Goal: Information Seeking & Learning: Ask a question

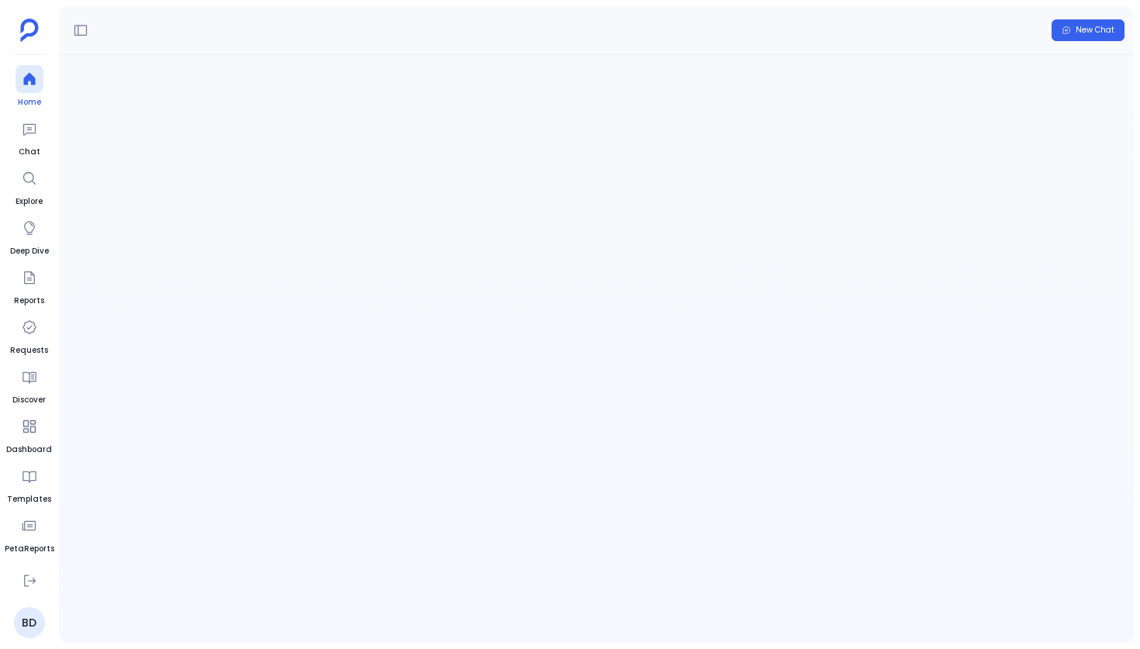
click at [26, 97] on span "Home" at bounding box center [30, 102] width 28 height 12
click at [234, 190] on p at bounding box center [569, 195] width 719 height 40
click at [374, 293] on div "Processing request tell me about kd configured in the system" at bounding box center [596, 349] width 1075 height 588
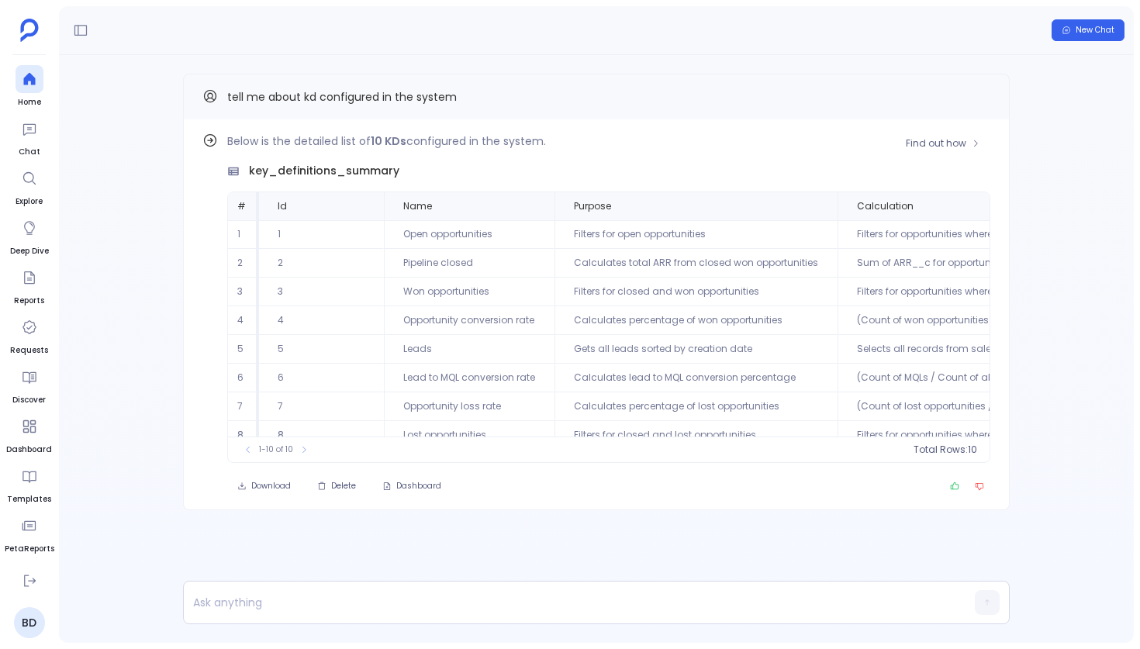
click at [193, 345] on div "Find out how Below is the detailed list of 10 KDs configured in the system. key…" at bounding box center [596, 314] width 826 height 391
click at [32, 620] on link "BD" at bounding box center [29, 622] width 31 height 31
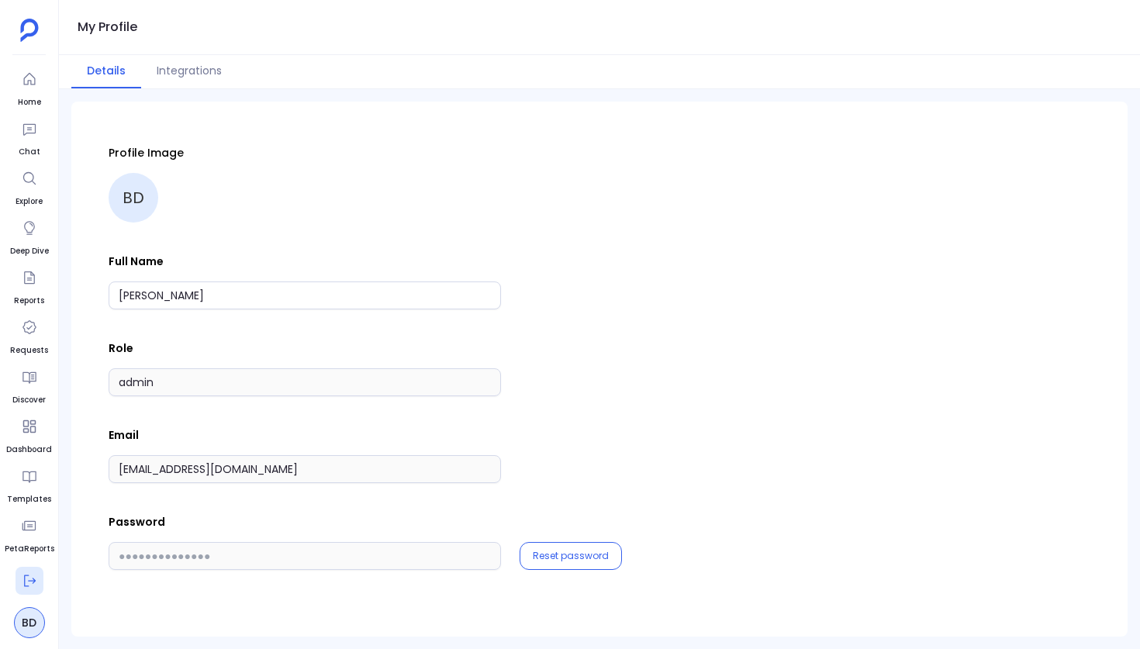
click at [26, 581] on icon at bounding box center [30, 581] width 16 height 16
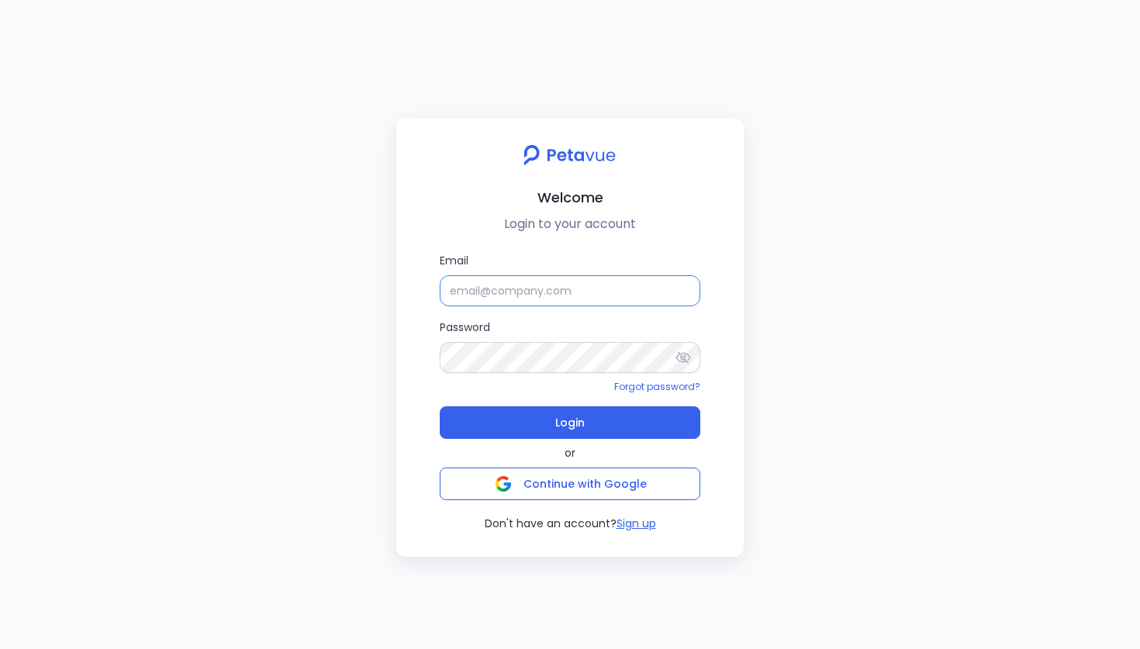
click at [551, 304] on input "Email" at bounding box center [570, 290] width 261 height 31
type input "[EMAIL_ADDRESS][DOMAIN_NAME]"
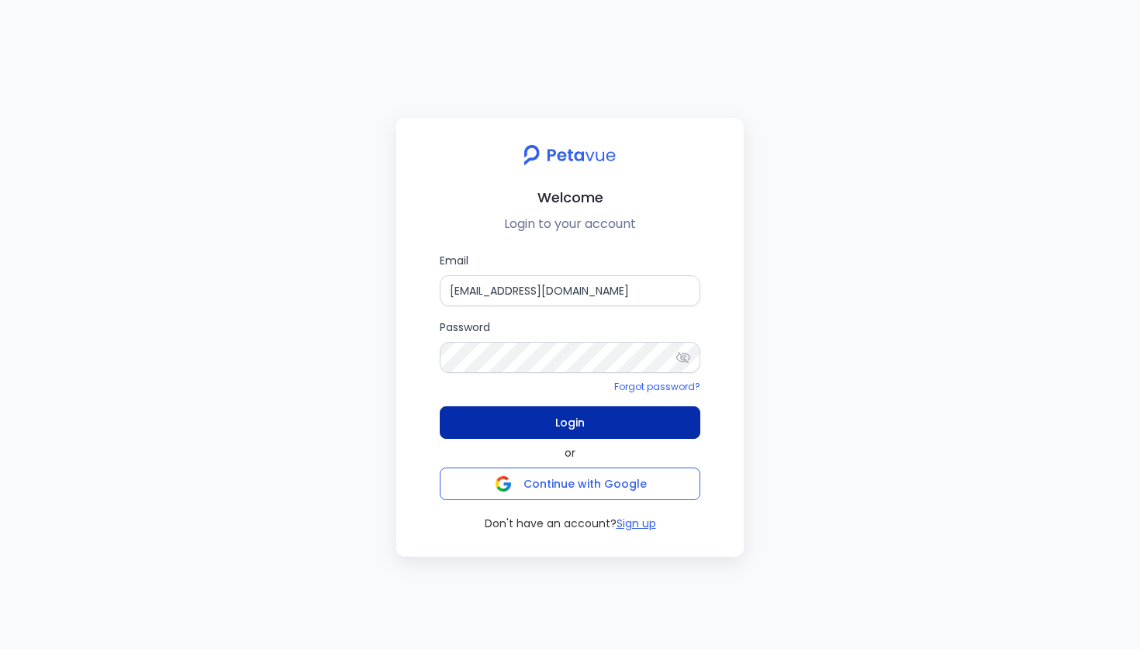
click at [601, 412] on button "Login" at bounding box center [570, 422] width 261 height 33
